Goal: Transaction & Acquisition: Purchase product/service

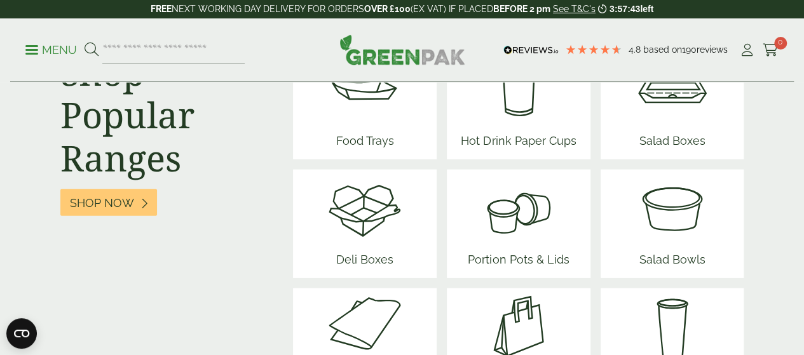
scroll to position [1588, 0]
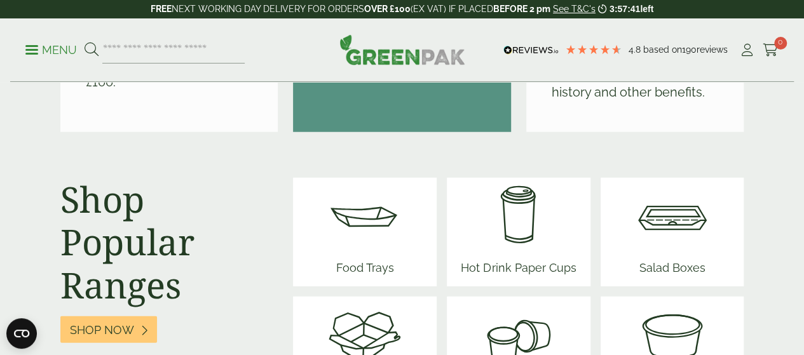
click at [518, 195] on img at bounding box center [518, 216] width 125 height 76
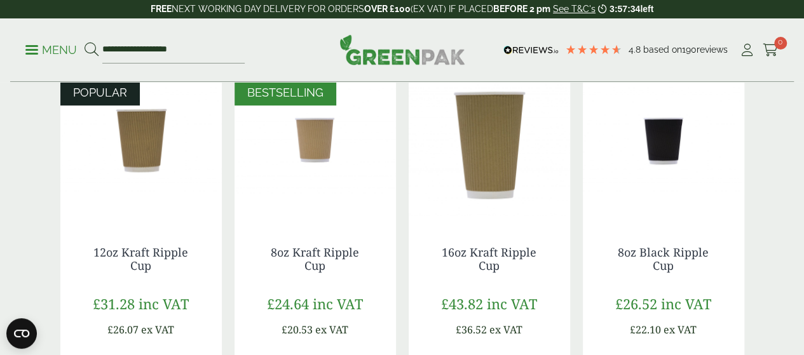
scroll to position [381, 0]
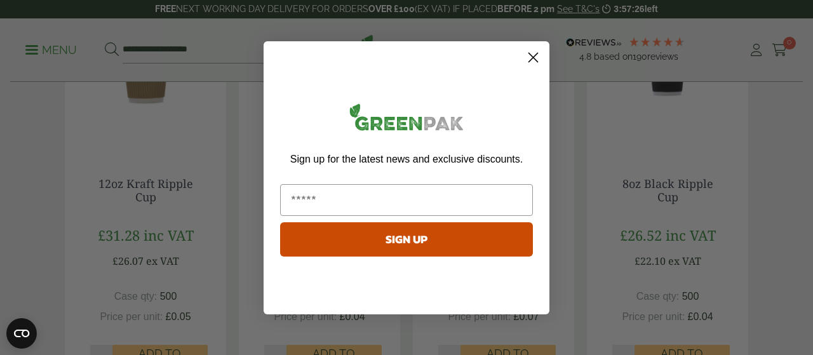
click at [534, 59] on icon "Close dialog" at bounding box center [533, 57] width 9 height 9
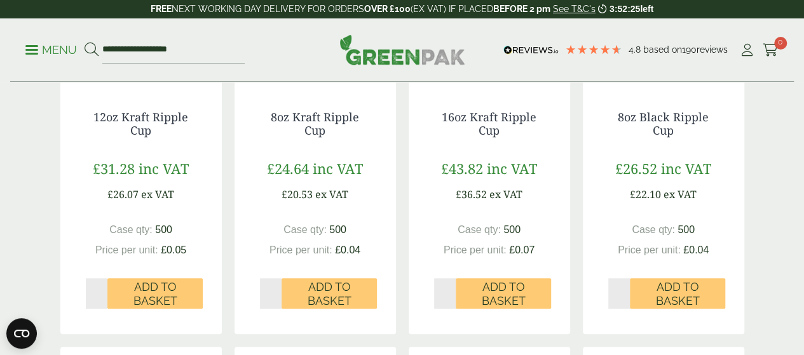
scroll to position [508, 0]
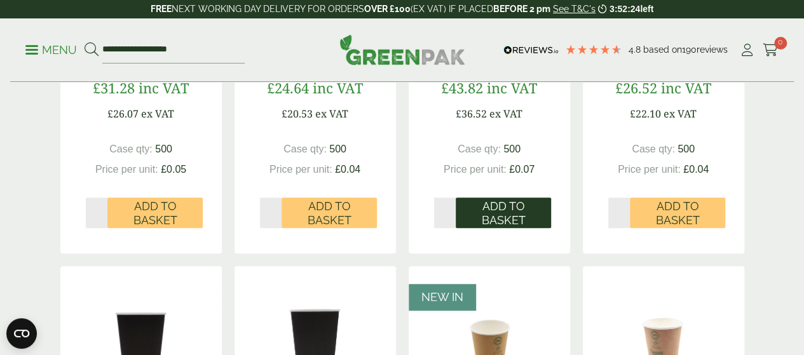
click at [488, 227] on span "Add to Basket" at bounding box center [503, 213] width 78 height 27
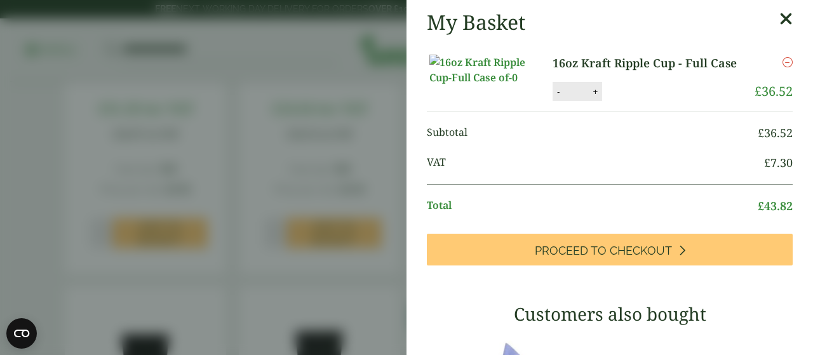
click at [327, 57] on aside "My Basket 16oz Kraft Ripple Cup - Full Case 16oz Kraft Ripple Cup - Full Case q…" at bounding box center [406, 177] width 813 height 355
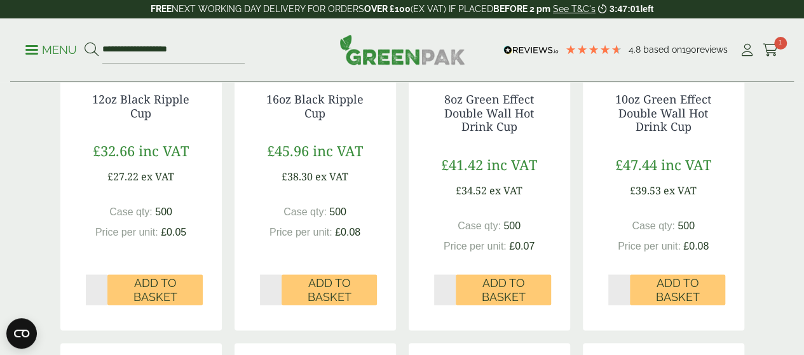
scroll to position [953, 0]
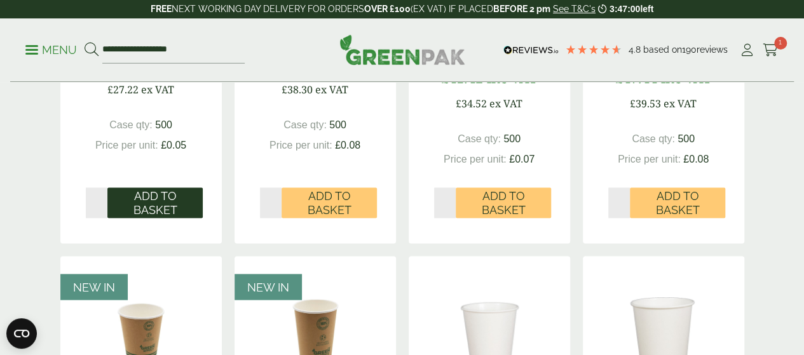
click at [166, 217] on span "Add to Basket" at bounding box center [155, 202] width 78 height 27
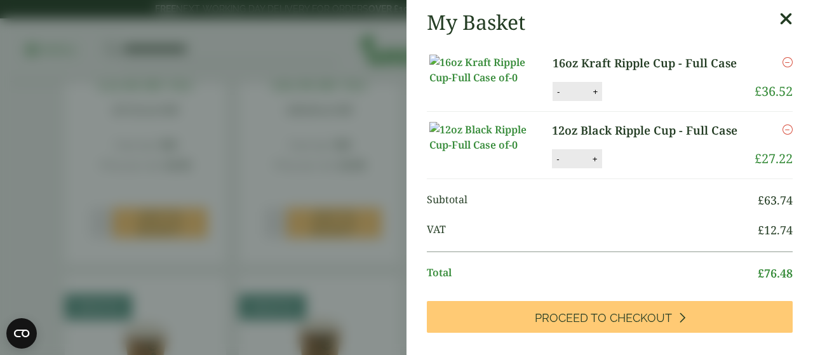
click at [262, 30] on aside "My Basket 16oz Kraft Ripple Cup - Full Case 16oz Kraft Ripple Cup - Full Case q…" at bounding box center [406, 177] width 813 height 355
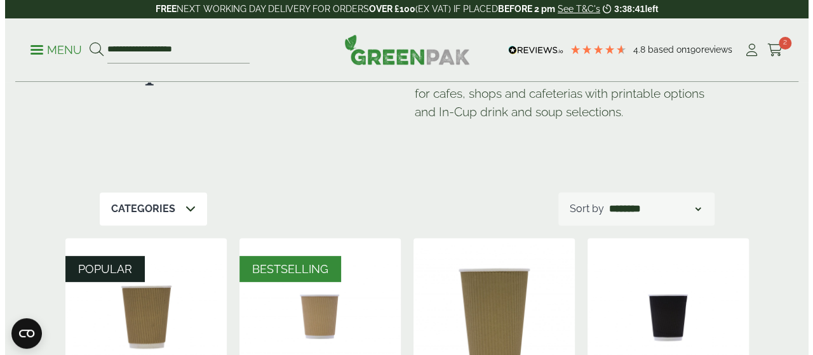
scroll to position [0, 0]
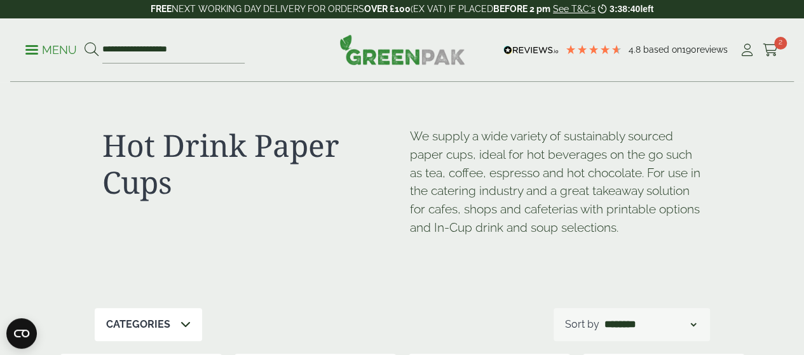
click at [35, 54] on p "Menu" at bounding box center [50, 50] width 51 height 15
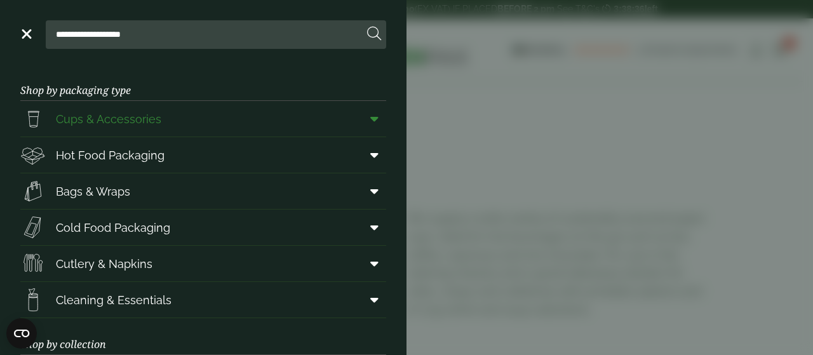
click at [360, 123] on span at bounding box center [372, 119] width 29 height 24
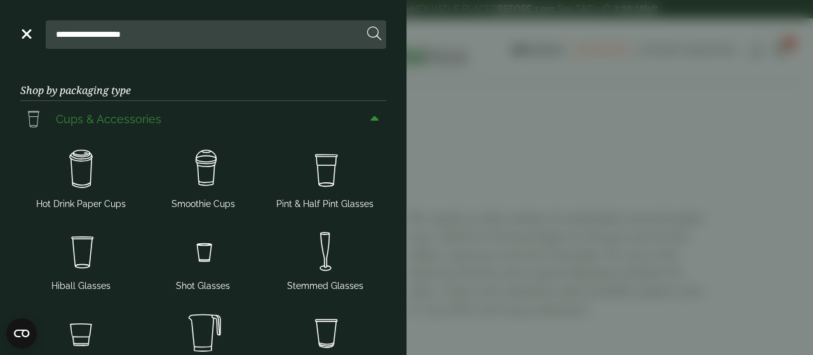
click at [370, 114] on icon at bounding box center [374, 118] width 8 height 13
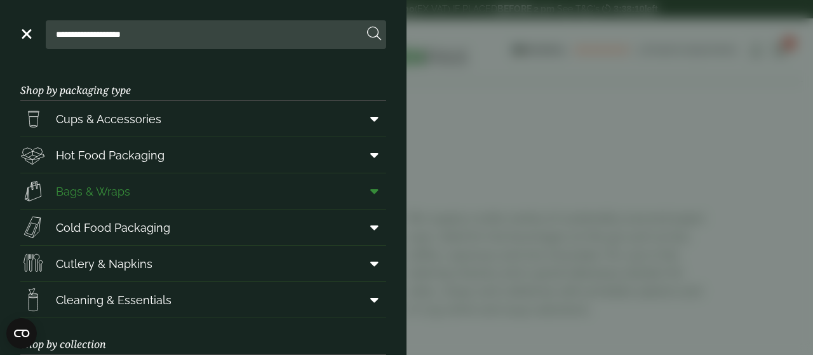
click at [360, 184] on span at bounding box center [372, 191] width 29 height 24
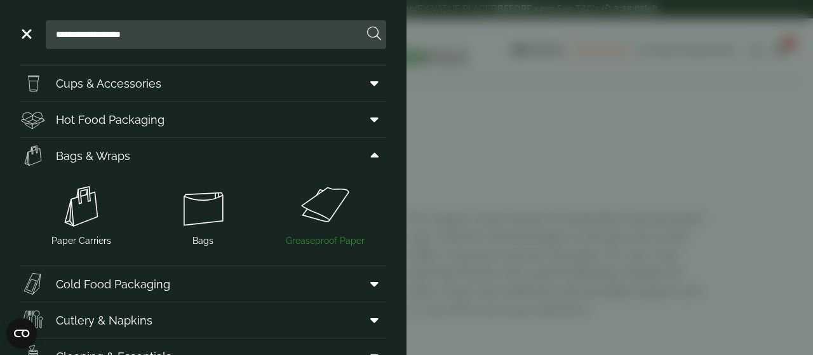
scroll to position [64, 0]
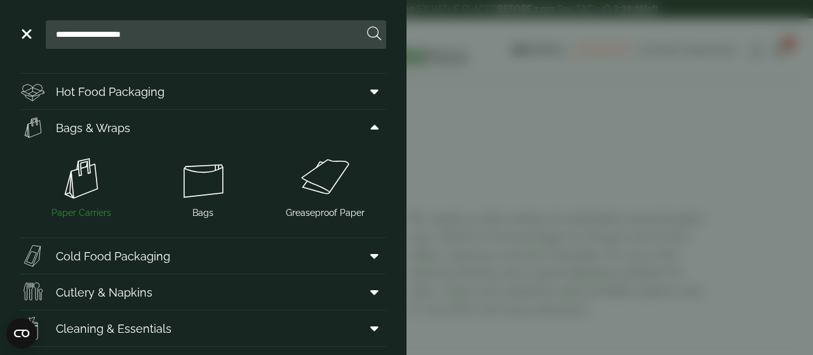
click at [80, 175] on img at bounding box center [81, 178] width 112 height 51
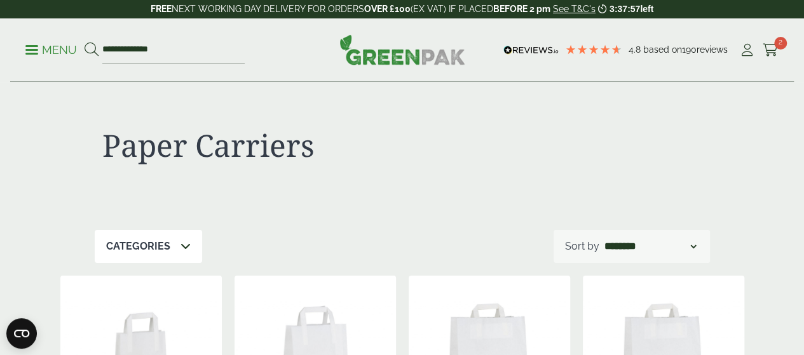
click at [34, 51] on p "Menu" at bounding box center [50, 50] width 51 height 15
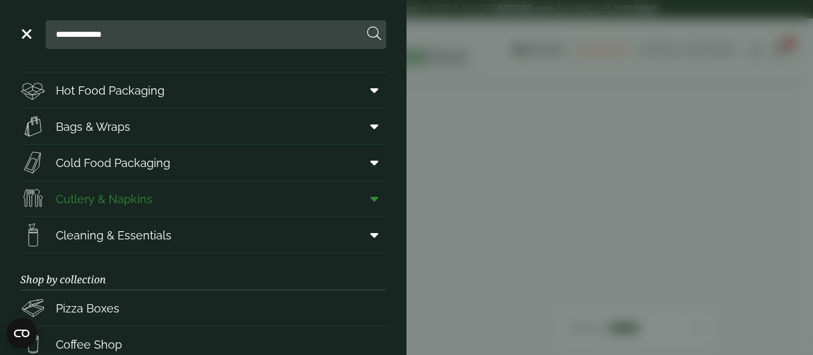
scroll to position [127, 0]
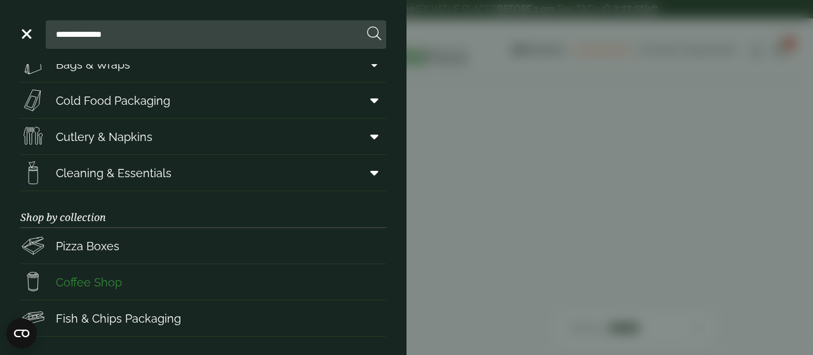
click at [102, 282] on span "Coffee Shop" at bounding box center [89, 282] width 66 height 17
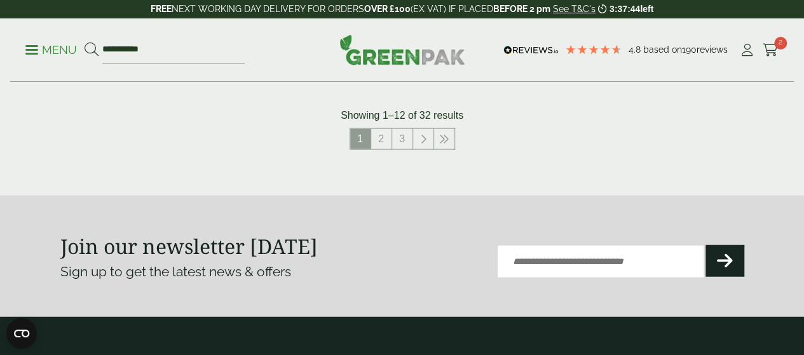
scroll to position [1461, 0]
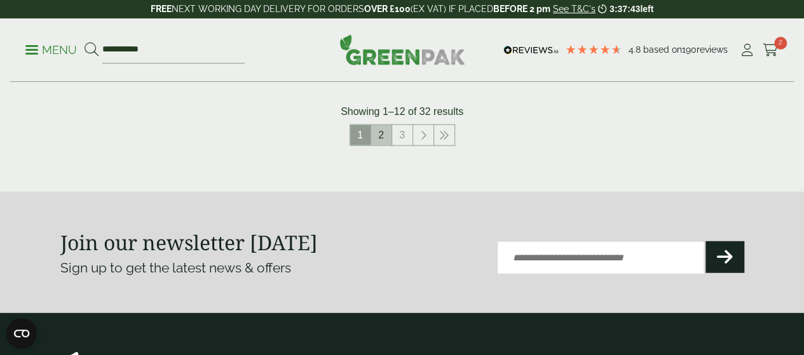
click at [387, 146] on link "2" at bounding box center [381, 135] width 20 height 20
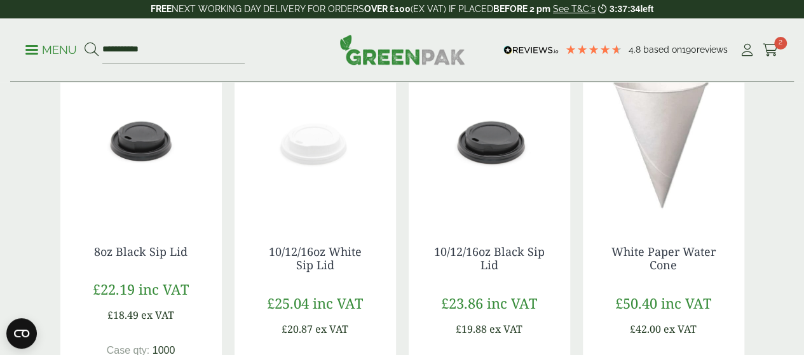
scroll to position [699, 0]
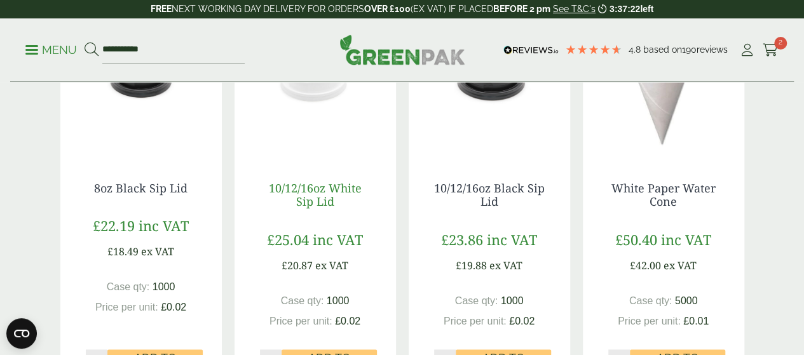
click at [299, 210] on link "10/12/16oz White Sip Lid" at bounding box center [315, 194] width 93 height 29
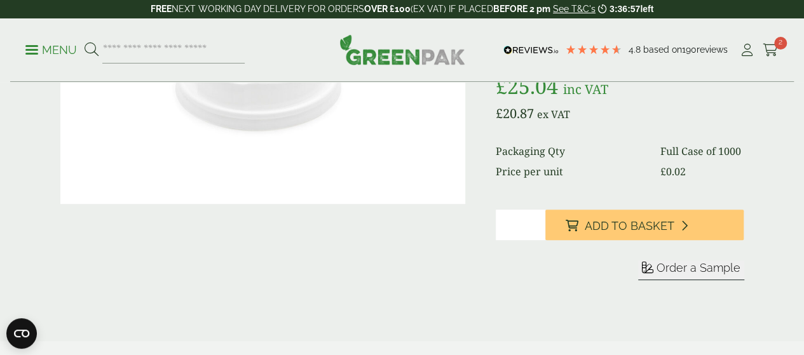
scroll to position [191, 0]
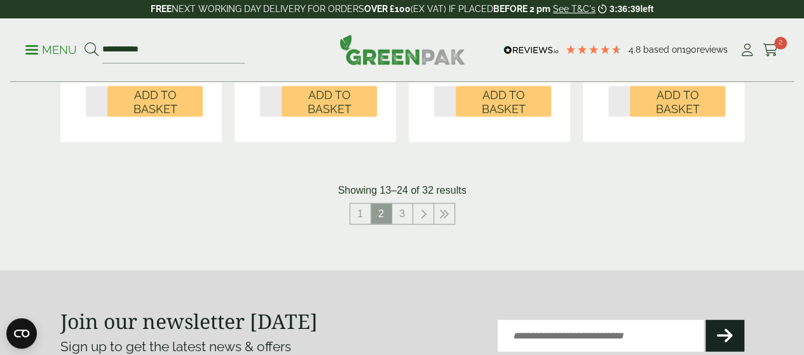
scroll to position [1398, 0]
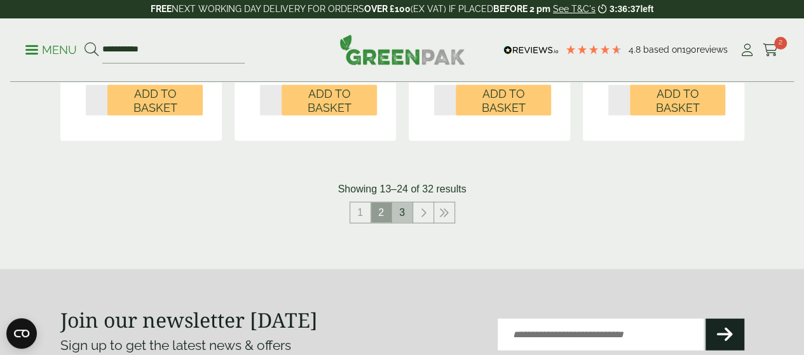
click at [407, 222] on link "3" at bounding box center [402, 213] width 20 height 20
